Goal: Navigation & Orientation: Find specific page/section

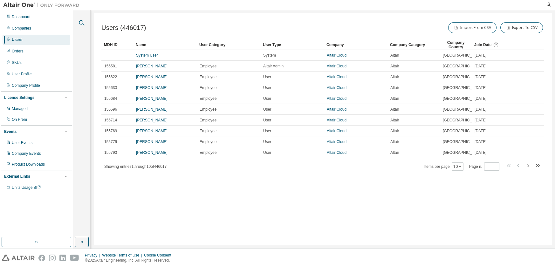
click at [80, 23] on icon "button" at bounding box center [82, 23] width 8 height 8
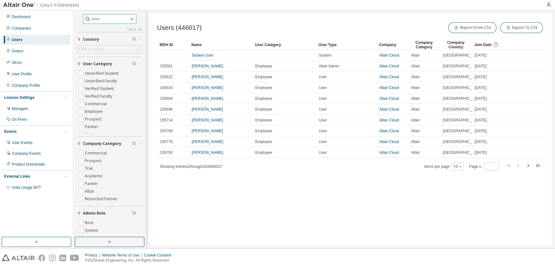
click at [102, 17] on input "text" at bounding box center [110, 19] width 38 height 6
paste input "**********"
type input "**********"
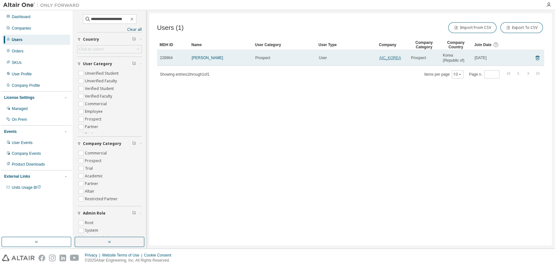
click at [390, 56] on link "AIC_KOREA" at bounding box center [390, 58] width 22 height 4
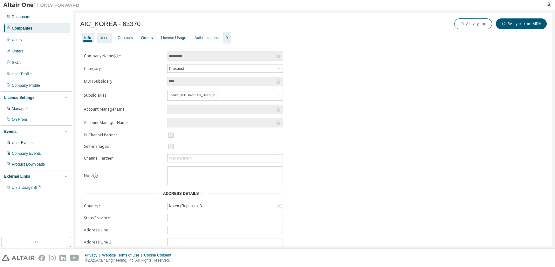
click at [107, 39] on div "Users" at bounding box center [104, 37] width 10 height 5
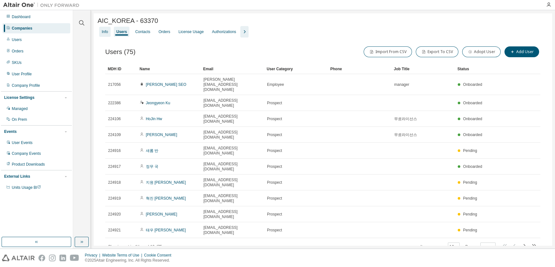
click at [107, 33] on div "Info" at bounding box center [105, 31] width 6 height 5
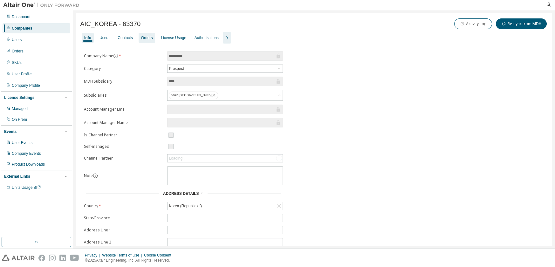
click at [150, 37] on div "Orders" at bounding box center [147, 37] width 12 height 5
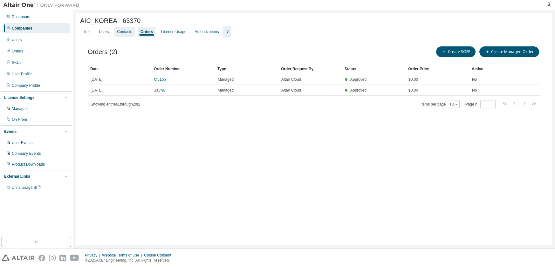
click at [120, 34] on div "Contacts" at bounding box center [124, 31] width 15 height 5
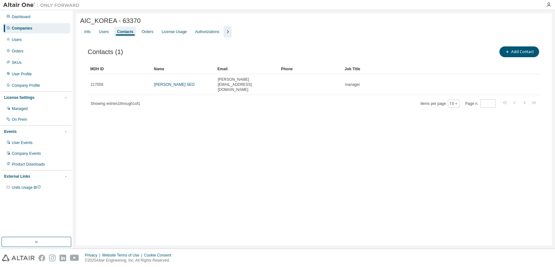
click at [95, 33] on div "Info Users Contacts Orders License Usage Authorizations" at bounding box center [314, 31] width 468 height 11
click at [90, 34] on div "Info" at bounding box center [87, 31] width 6 height 5
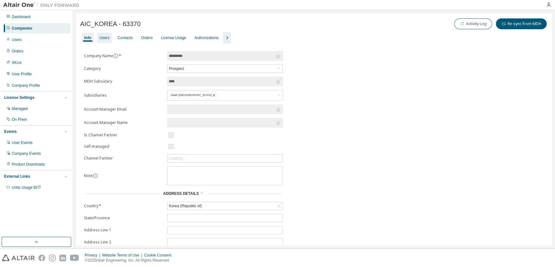
click at [100, 36] on div "Users" at bounding box center [104, 37] width 10 height 5
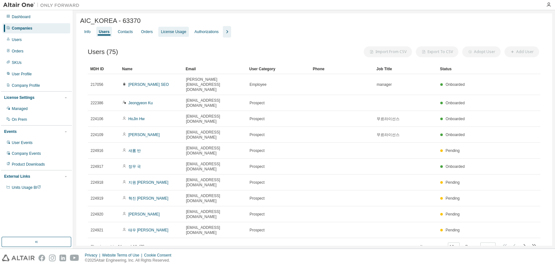
click at [173, 37] on div "License Usage" at bounding box center [173, 32] width 30 height 10
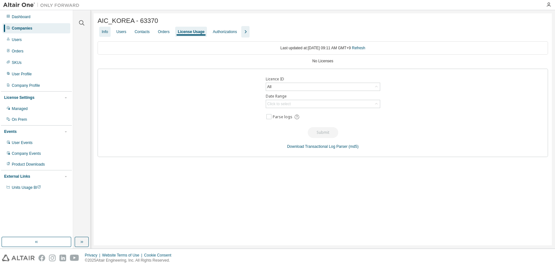
click at [106, 30] on div "Info" at bounding box center [104, 32] width 11 height 10
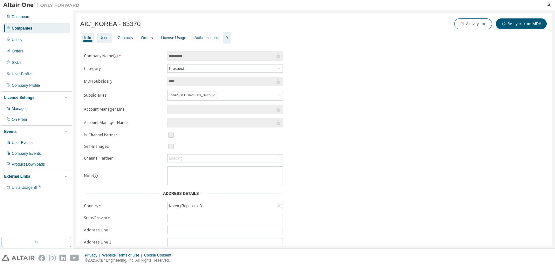
click at [107, 40] on div "Users" at bounding box center [104, 37] width 10 height 5
